Goal: Find specific page/section: Find specific page/section

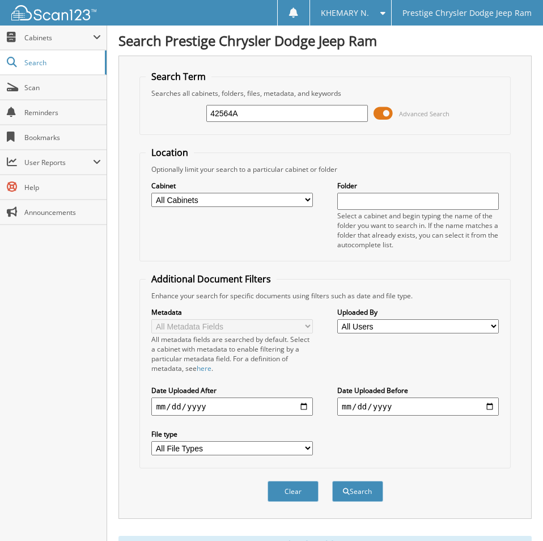
drag, startPoint x: 261, startPoint y: 113, endPoint x: 155, endPoint y: 90, distance: 107.9
click at [157, 91] on fieldset "Search Term Searches all cabinets, folders, files, metadata, and keywords 42564…" at bounding box center [325, 102] width 371 height 65
type input "44809"
click at [332, 481] on button "Search" at bounding box center [357, 491] width 51 height 21
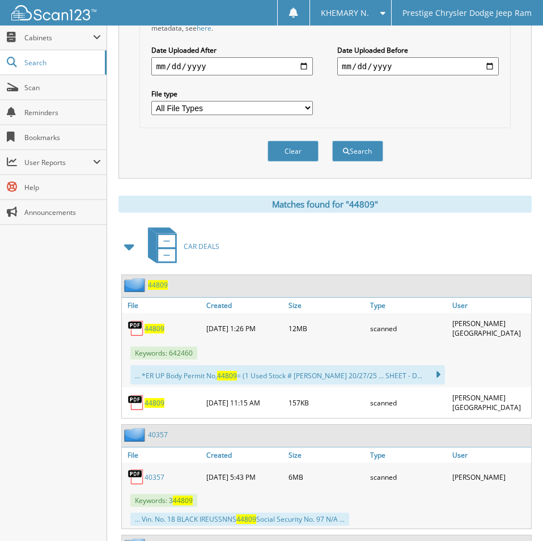
scroll to position [397, 0]
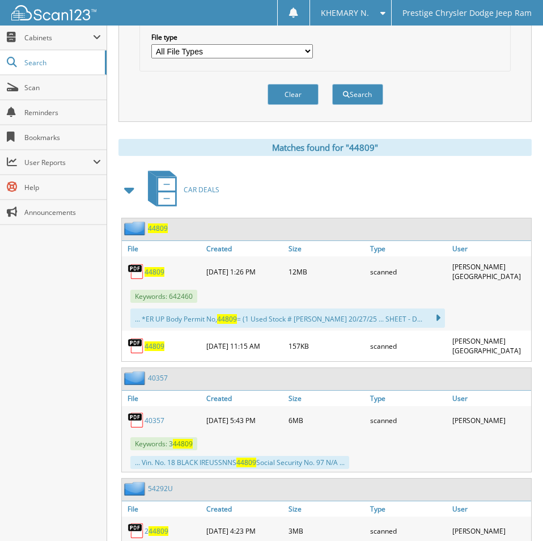
click at [155, 271] on span "44809" at bounding box center [155, 272] width 20 height 10
drag, startPoint x: 63, startPoint y: 317, endPoint x: 100, endPoint y: 123, distance: 198.1
click at [63, 317] on div "Close Cabinets My Company Email Addresses Search Scan" at bounding box center [53, 284] width 107 height 516
